Goal: Task Accomplishment & Management: Manage account settings

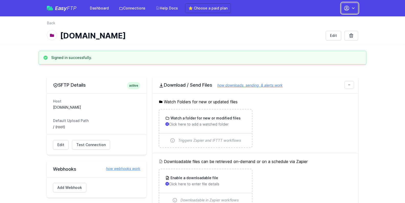
click at [350, 8] on icon "button" at bounding box center [347, 8] width 6 height 6
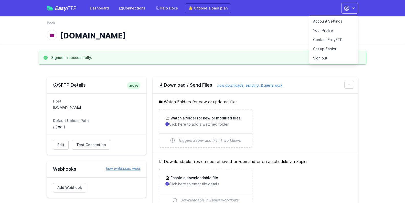
click at [337, 22] on link "Account Settings" at bounding box center [333, 21] width 49 height 9
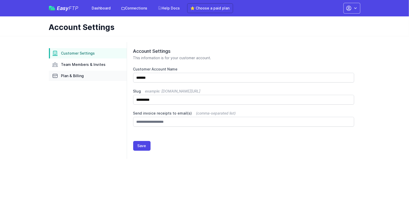
click at [68, 74] on span "Plan & Billing" at bounding box center [72, 75] width 23 height 5
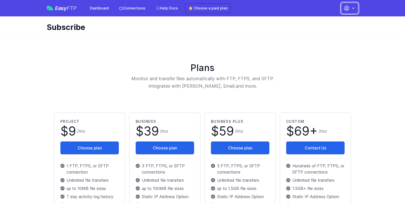
click at [349, 7] on icon "button" at bounding box center [347, 8] width 5 height 5
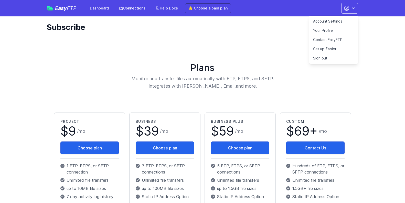
click at [274, 25] on h1 "Subscribe" at bounding box center [201, 27] width 308 height 9
click at [330, 19] on link "Account Settings" at bounding box center [333, 21] width 49 height 9
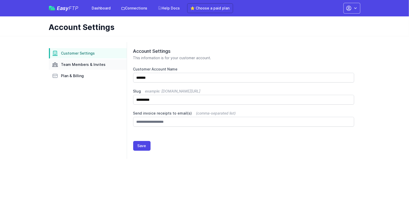
click at [82, 66] on span "Team Members & Invites" at bounding box center [83, 64] width 45 height 5
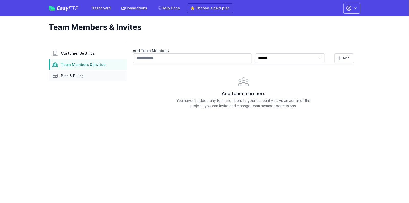
click at [70, 78] on span "Plan & Billing" at bounding box center [72, 75] width 23 height 5
click at [72, 58] on link "Customer Settings" at bounding box center [88, 53] width 78 height 10
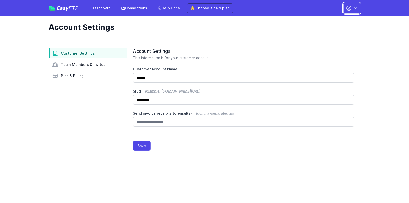
click at [352, 8] on icon "button" at bounding box center [349, 8] width 6 height 6
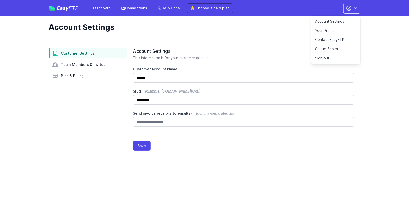
click at [319, 61] on link "Sign out" at bounding box center [335, 58] width 49 height 9
